Goal: Information Seeking & Learning: Learn about a topic

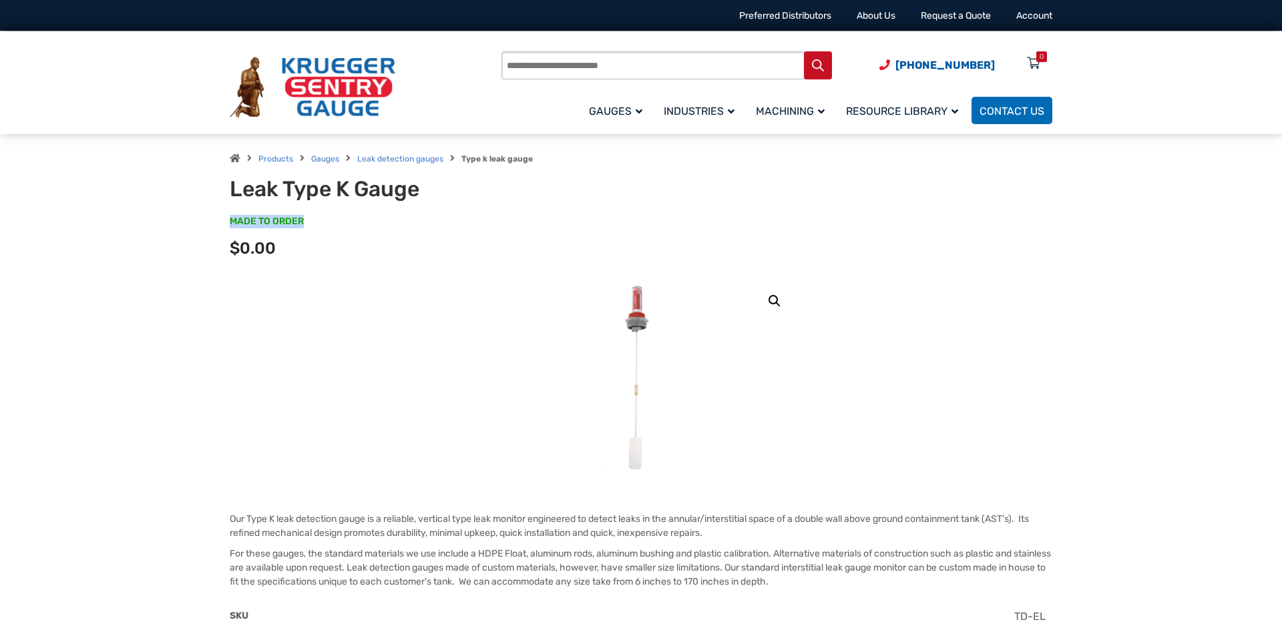
drag, startPoint x: 228, startPoint y: 222, endPoint x: 327, endPoint y: 220, distance: 98.8
click at [327, 220] on div "Products Gauges Leak detection gauges Type k leak gauge Leak Type K Gauge MADE …" at bounding box center [641, 206] width 854 height 144
click at [327, 220] on p "MADE TO ORDER SKU#: TD6" at bounding box center [641, 228] width 822 height 27
drag, startPoint x: 326, startPoint y: 220, endPoint x: 227, endPoint y: 212, distance: 99.7
click at [227, 212] on div "Products Gauges Leak detection gauges Type k leak gauge Leak Type K Gauge MADE …" at bounding box center [641, 206] width 854 height 144
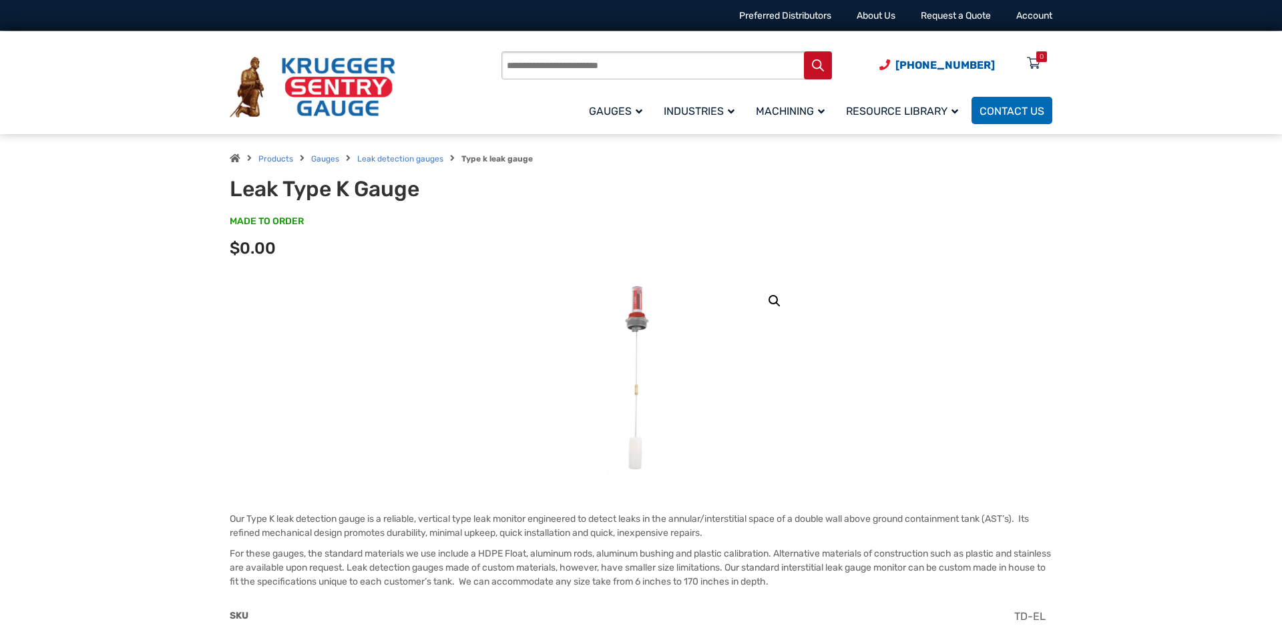
click at [228, 212] on div "Products Gauges Leak detection gauges Type k leak gauge Leak Type K Gauge MADE …" at bounding box center [641, 206] width 854 height 144
drag, startPoint x: 230, startPoint y: 222, endPoint x: 332, endPoint y: 222, distance: 101.5
click at [332, 222] on p "MADE TO ORDER SKU#: TD6" at bounding box center [641, 228] width 822 height 27
click at [320, 224] on p "MADE TO ORDER SKU#: TD6" at bounding box center [641, 228] width 822 height 27
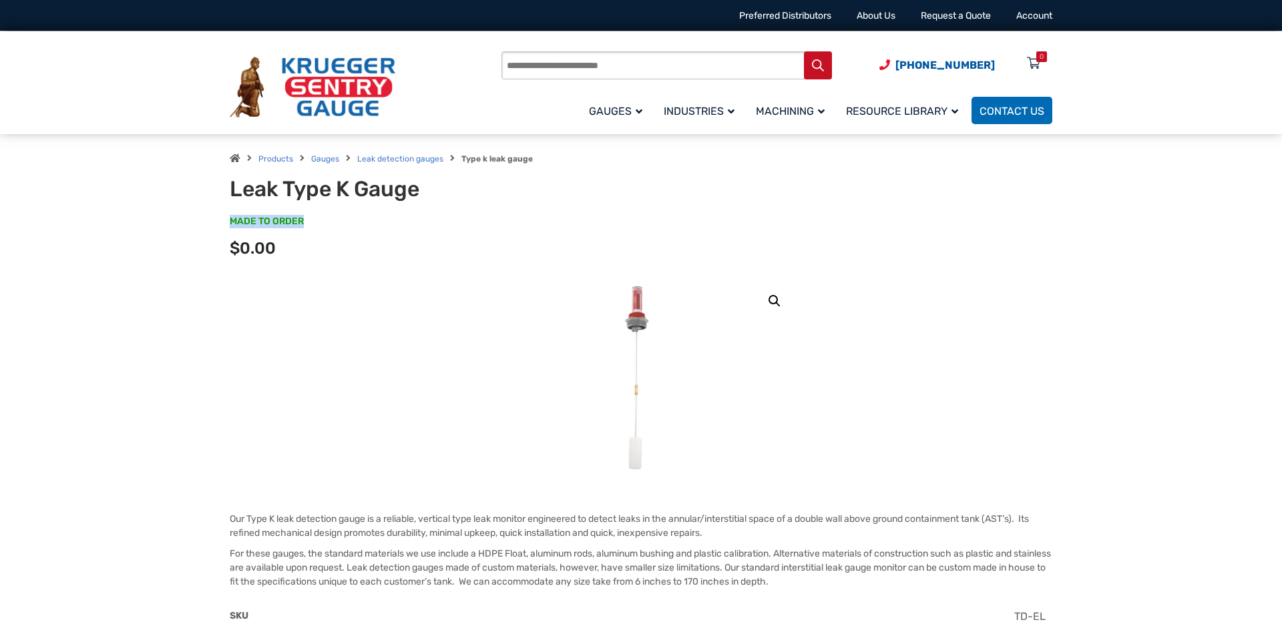
drag, startPoint x: 316, startPoint y: 224, endPoint x: 231, endPoint y: 222, distance: 85.4
click at [231, 222] on p "MADE TO ORDER SKU#: TD6" at bounding box center [641, 228] width 822 height 27
click at [231, 222] on span "MADE TO ORDER" at bounding box center [267, 221] width 74 height 13
drag, startPoint x: 231, startPoint y: 222, endPoint x: 290, endPoint y: 222, distance: 59.4
click at [290, 222] on span "MADE TO ORDER" at bounding box center [267, 221] width 74 height 13
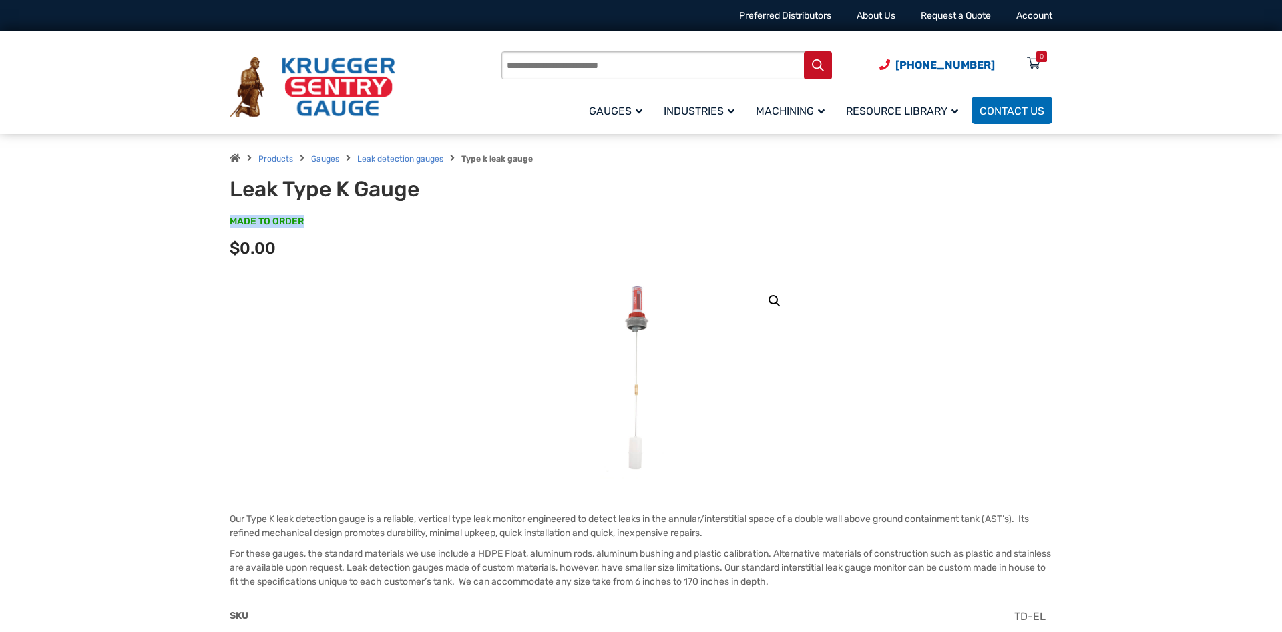
click at [290, 222] on span "MADE TO ORDER" at bounding box center [267, 221] width 74 height 13
drag, startPoint x: 307, startPoint y: 221, endPoint x: 231, endPoint y: 216, distance: 76.3
click at [233, 216] on p "MADE TO ORDER SKU#: TD6" at bounding box center [641, 228] width 822 height 27
click at [230, 216] on span "MADE TO ORDER" at bounding box center [267, 221] width 74 height 13
drag, startPoint x: 228, startPoint y: 218, endPoint x: 319, endPoint y: 221, distance: 90.8
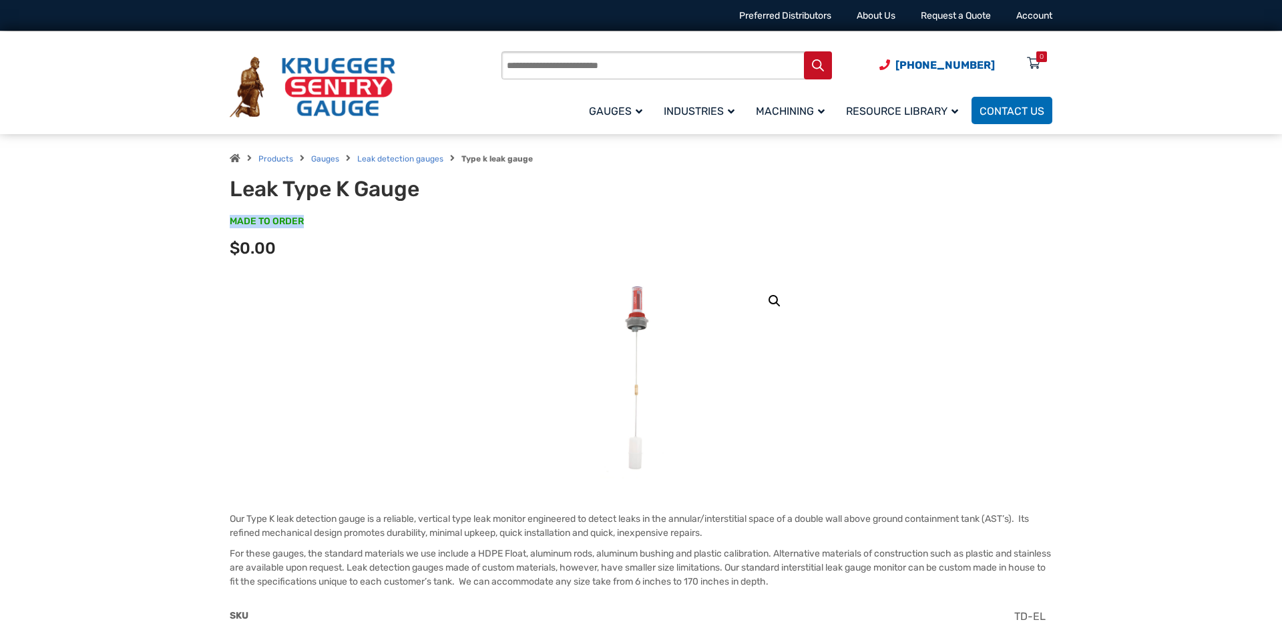
click at [319, 221] on div "Products Gauges Leak detection gauges Type k leak gauge Leak Type K Gauge MADE …" at bounding box center [641, 206] width 854 height 144
click at [319, 221] on p "MADE TO ORDER SKU#: TD6" at bounding box center [641, 228] width 822 height 27
click at [298, 224] on span "MADE TO ORDER" at bounding box center [267, 221] width 74 height 13
drag, startPoint x: 305, startPoint y: 219, endPoint x: 220, endPoint y: 220, distance: 85.4
click at [220, 220] on div "Products Gauges Leak detection gauges Type k leak gauge Leak Type K Gauge MADE …" at bounding box center [641, 206] width 854 height 144
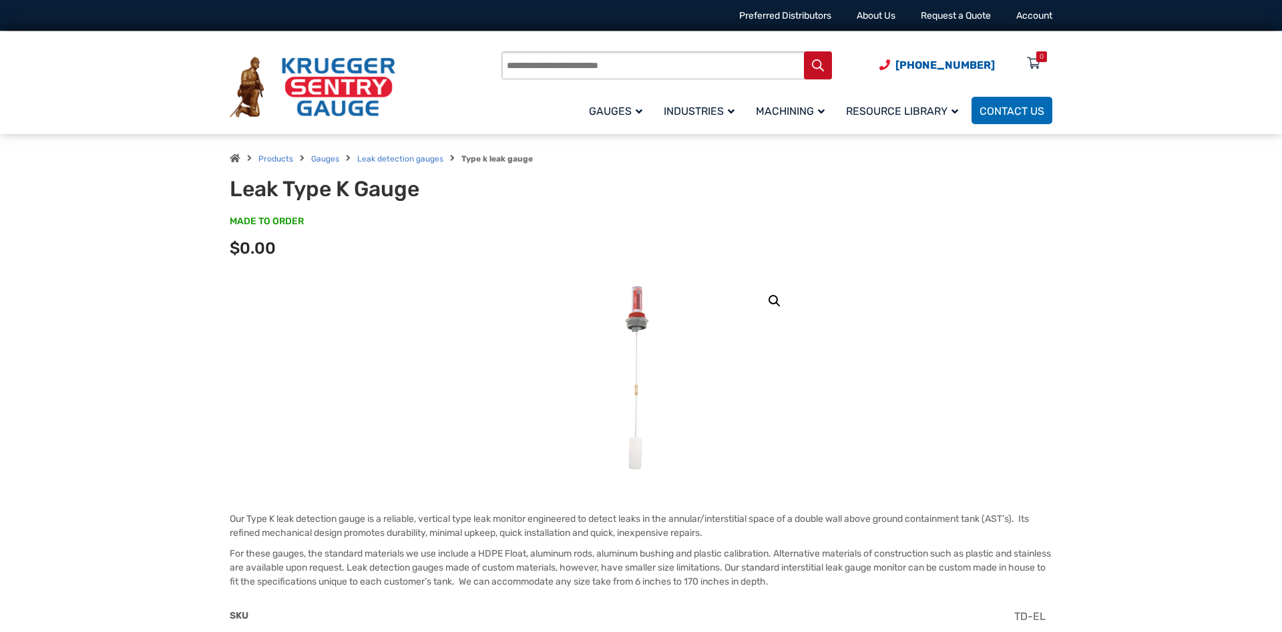
click at [226, 220] on div "Products Gauges Leak detection gauges Type k leak gauge Leak Type K Gauge MADE …" at bounding box center [641, 206] width 854 height 144
drag, startPoint x: 231, startPoint y: 221, endPoint x: 312, endPoint y: 221, distance: 81.4
click at [312, 221] on p "MADE TO ORDER SKU#: TD6" at bounding box center [641, 228] width 822 height 27
click at [306, 221] on p "MADE TO ORDER SKU#: TD6" at bounding box center [641, 228] width 822 height 27
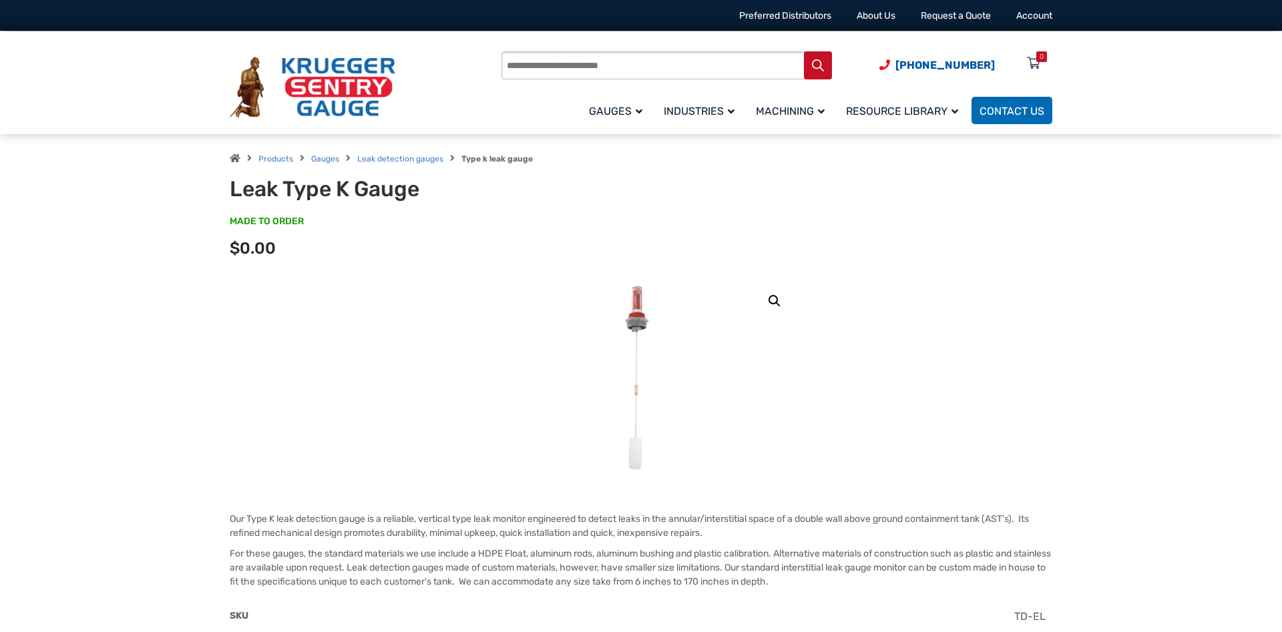
click at [300, 221] on span "MADE TO ORDER" at bounding box center [267, 221] width 74 height 13
